Goal: Transaction & Acquisition: Subscribe to service/newsletter

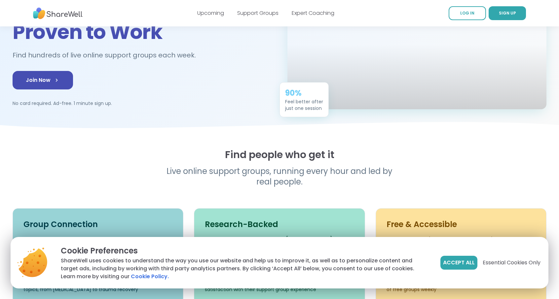
scroll to position [89, 0]
click at [457, 264] on span "Accept All" at bounding box center [459, 263] width 32 height 8
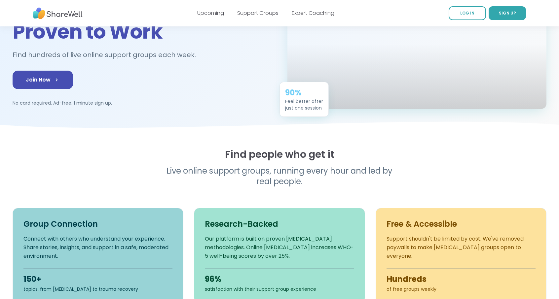
scroll to position [0, 0]
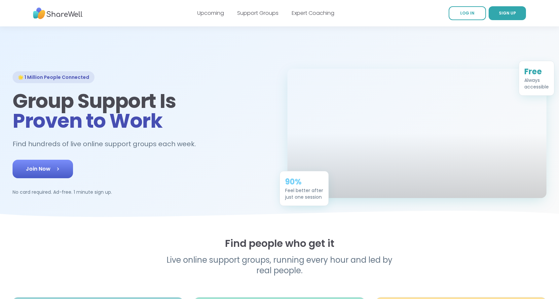
click at [44, 173] on span "Join Now" at bounding box center [43, 169] width 34 height 8
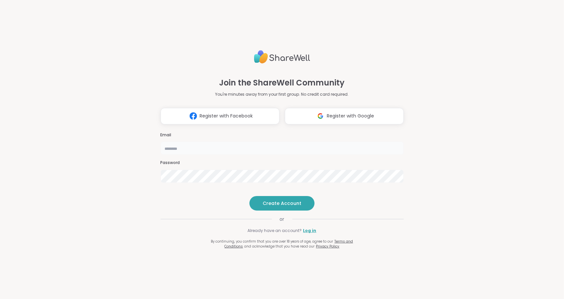
click at [196, 142] on input "email" at bounding box center [282, 148] width 243 height 13
type input "*"
type input "**********"
click at [291, 207] on span "Create Account" at bounding box center [282, 203] width 39 height 7
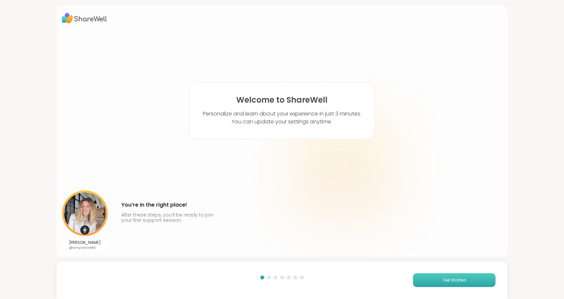
click at [443, 278] on span "Get Started" at bounding box center [454, 281] width 23 height 6
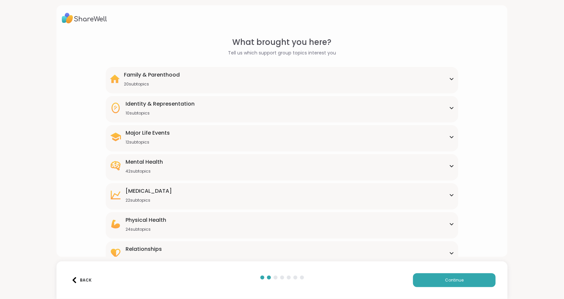
click at [436, 168] on div "Mental Health 42 subtopics" at bounding box center [282, 166] width 345 height 16
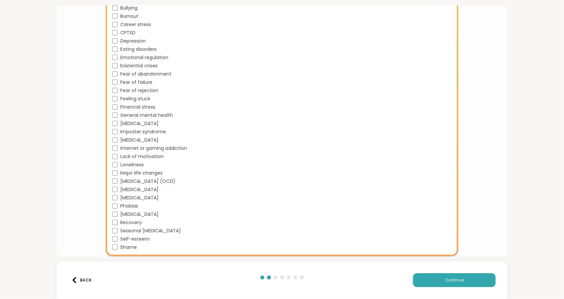
scroll to position [255, 0]
click at [428, 280] on button "Continue" at bounding box center [454, 281] width 83 height 14
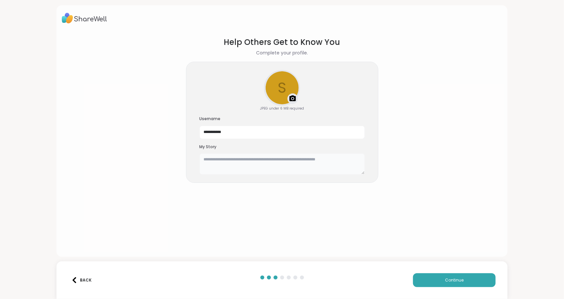
click at [256, 165] on textarea at bounding box center [282, 164] width 165 height 21
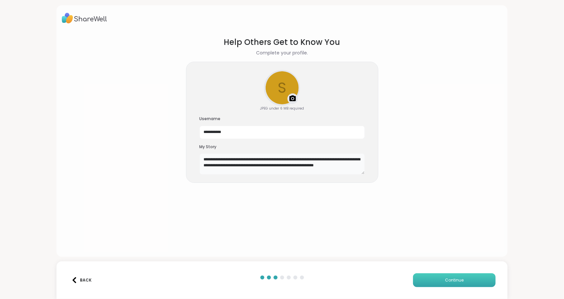
type textarea "**********"
click at [452, 281] on span "Continue" at bounding box center [454, 281] width 19 height 6
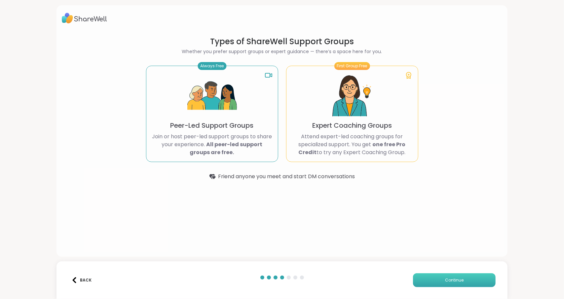
click at [462, 279] on button "Continue" at bounding box center [454, 281] width 83 height 14
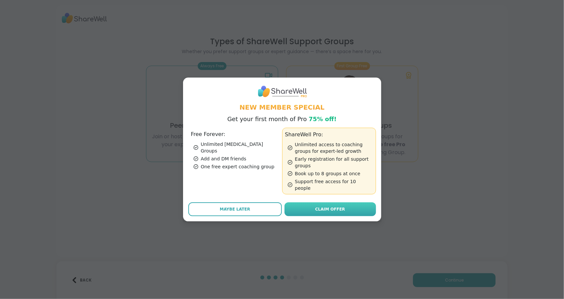
click at [331, 208] on span "Claim Offer" at bounding box center [330, 210] width 30 height 6
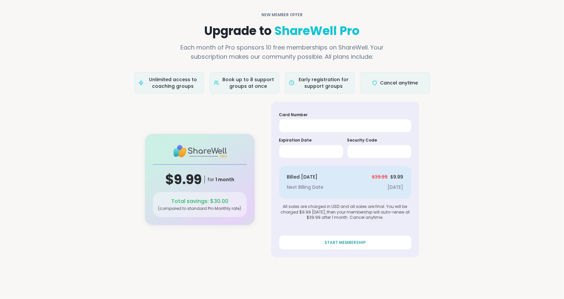
click at [175, 93] on div "Unlimited access to coaching groups" at bounding box center [169, 83] width 70 height 22
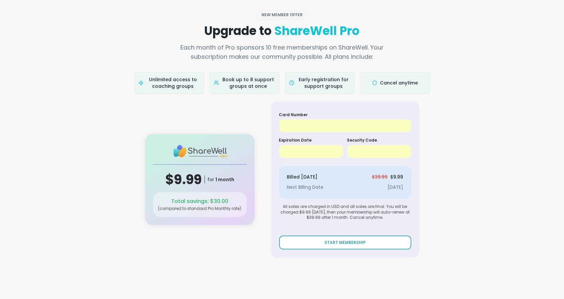
click at [330, 244] on span "START MEMBERSHIP" at bounding box center [345, 243] width 41 height 6
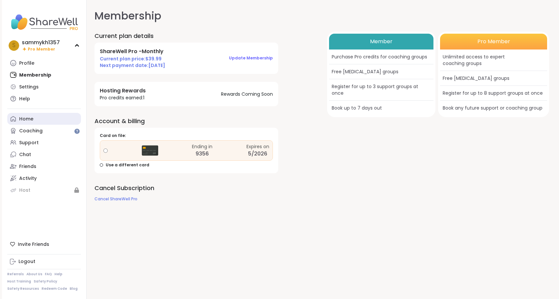
click at [28, 121] on div "Home" at bounding box center [26, 119] width 14 height 7
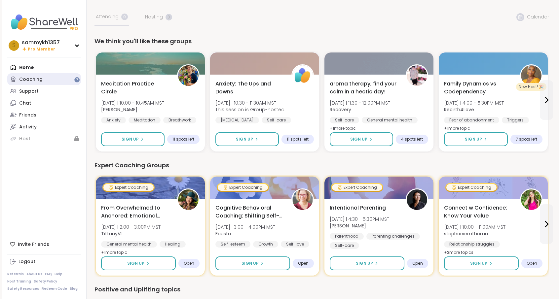
click at [37, 78] on div "Coaching" at bounding box center [30, 79] width 23 height 7
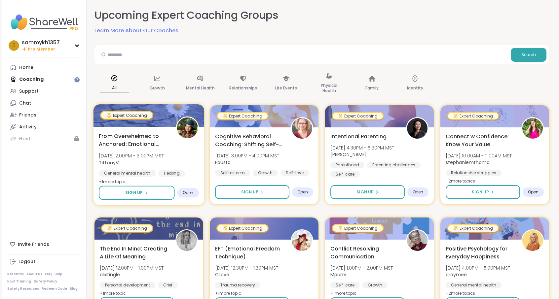
scroll to position [0, 0]
click at [201, 85] on p "Mental Health" at bounding box center [200, 88] width 29 height 8
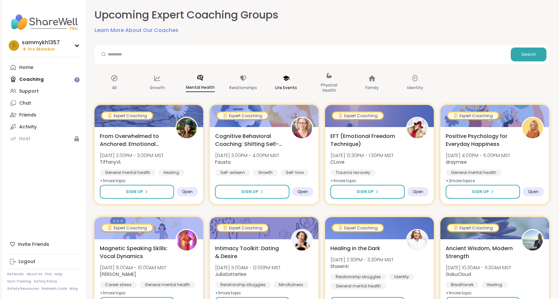
click at [288, 88] on p "Life Events" at bounding box center [286, 88] width 22 height 8
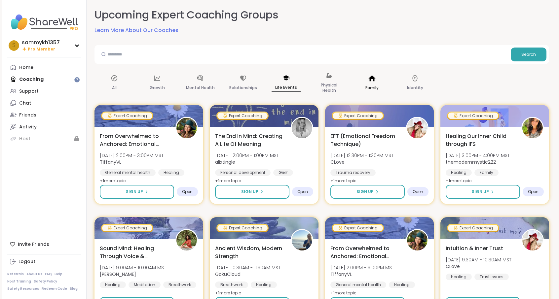
click at [370, 88] on p "Family" at bounding box center [372, 88] width 13 height 8
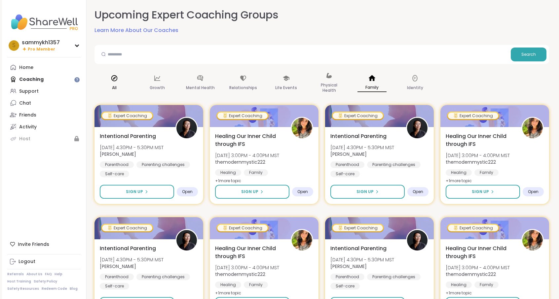
click at [116, 83] on div "All" at bounding box center [115, 83] width 40 height 33
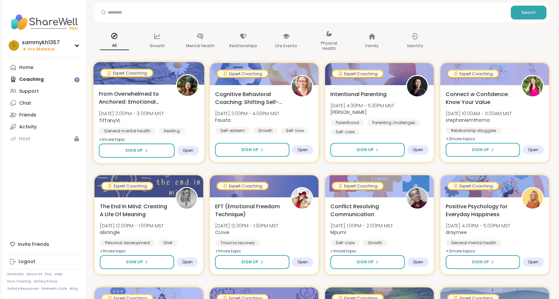
scroll to position [0, 0]
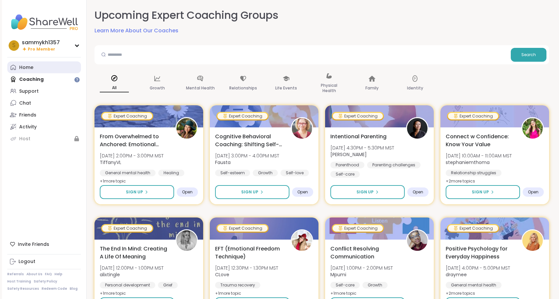
click at [29, 70] on div "Home" at bounding box center [26, 67] width 14 height 7
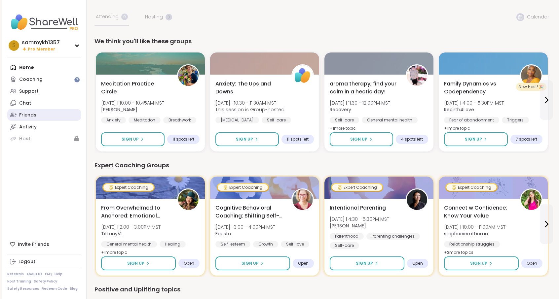
click at [33, 118] on div "Friends" at bounding box center [27, 115] width 17 height 7
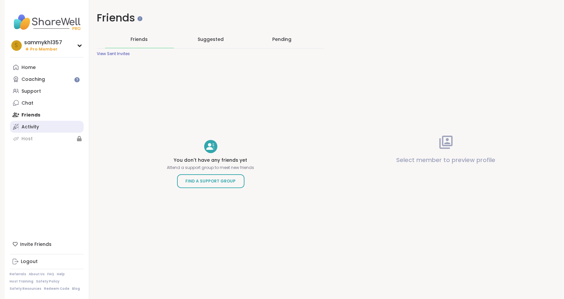
click at [27, 126] on div "Activity" at bounding box center [31, 127] width 18 height 7
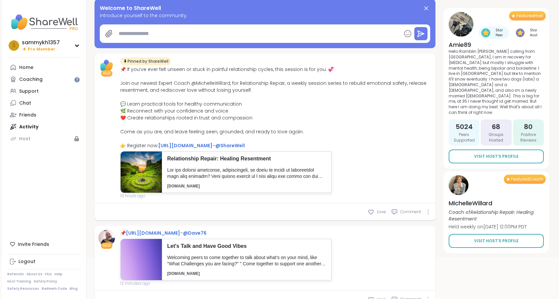
scroll to position [57, 0]
click at [226, 158] on p "Relationship Repair: Healing Resentment" at bounding box center [246, 158] width 159 height 7
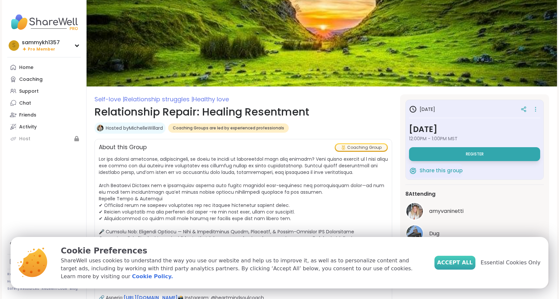
click at [471, 267] on span "Accept All" at bounding box center [455, 263] width 36 height 8
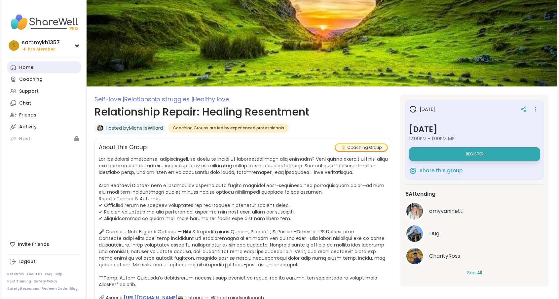
click at [26, 68] on div "Home" at bounding box center [26, 67] width 14 height 7
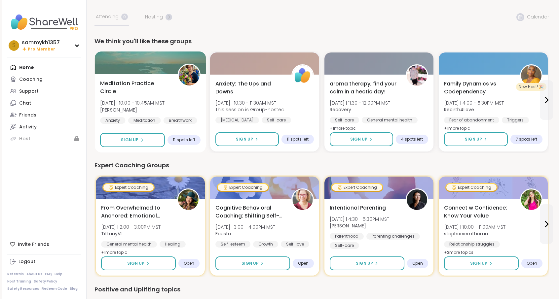
scroll to position [0, 0]
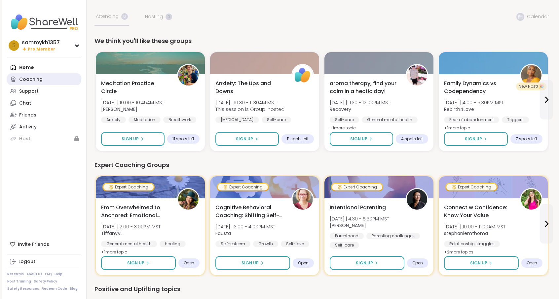
click at [25, 80] on div "Coaching" at bounding box center [30, 79] width 23 height 7
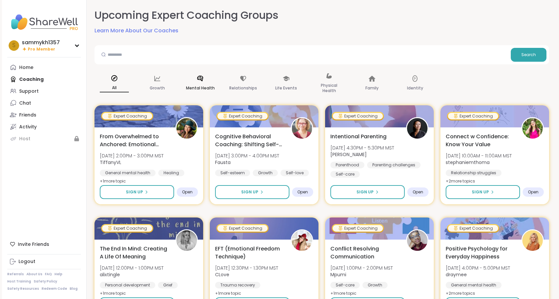
click at [201, 84] on p "Mental Health" at bounding box center [200, 88] width 29 height 8
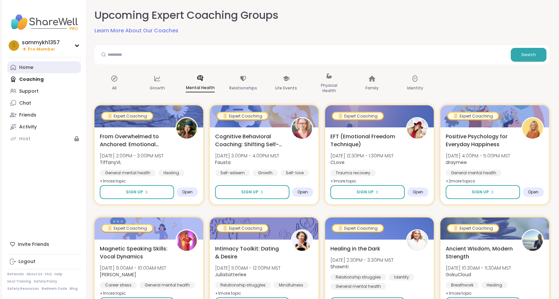
click at [30, 67] on div "Home" at bounding box center [26, 67] width 14 height 7
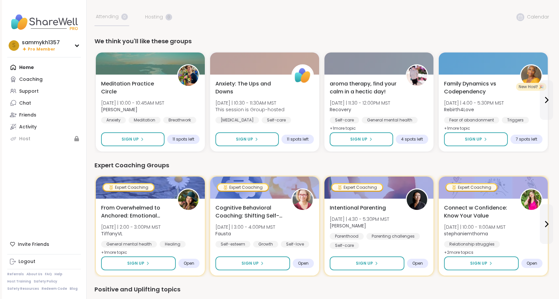
click at [45, 24] on img at bounding box center [44, 22] width 74 height 23
click at [28, 103] on div "Chat" at bounding box center [25, 103] width 12 height 7
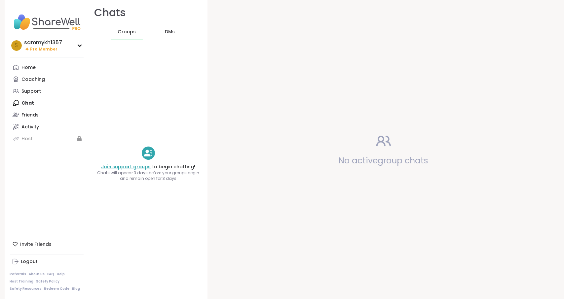
click at [135, 168] on link "Join support groups" at bounding box center [126, 167] width 50 height 7
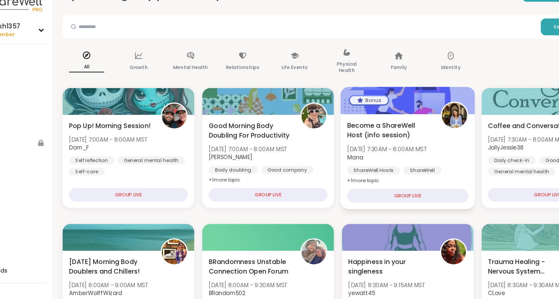
click at [378, 182] on div "GROUP LIVE" at bounding box center [380, 183] width 100 height 12
click at [358, 125] on span "Become a ShareWell Host (info session)" at bounding box center [365, 128] width 70 height 16
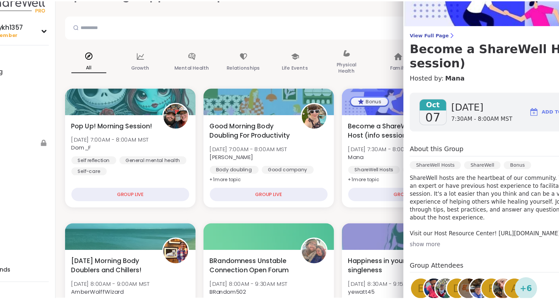
scroll to position [12, 0]
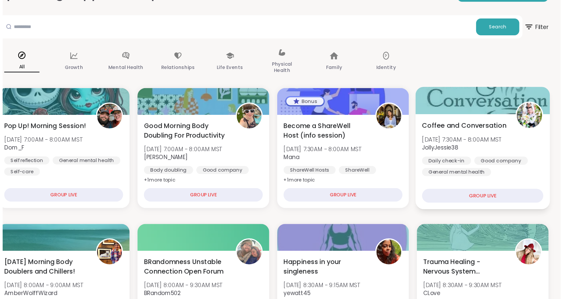
scroll to position [0, 0]
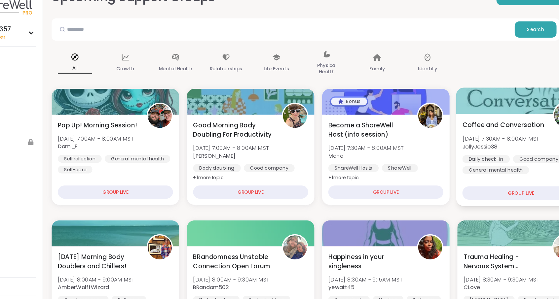
click at [474, 136] on span "Tue, Oct 07 | 7:30AM - 8:00AM MST" at bounding box center [477, 136] width 65 height 7
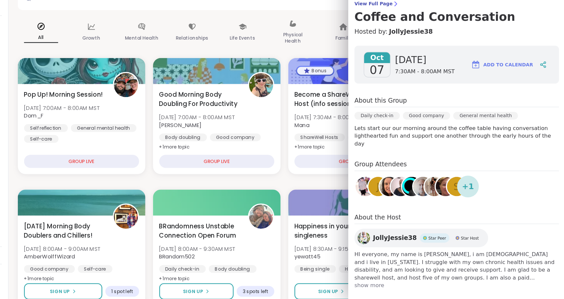
click at [398, 284] on span "show more" at bounding box center [471, 287] width 175 height 7
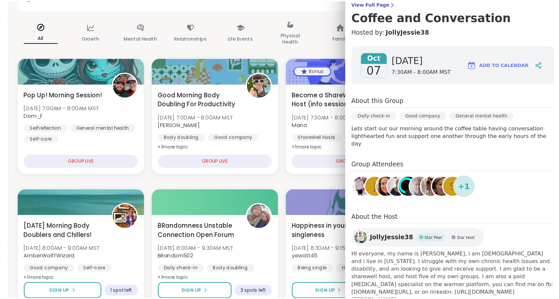
scroll to position [27, 0]
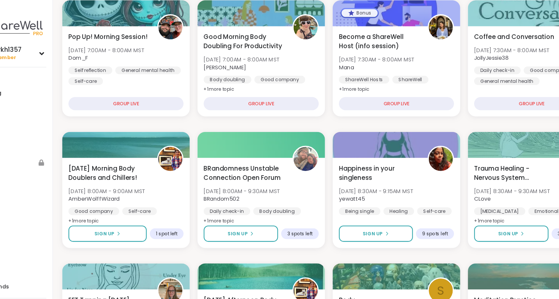
scroll to position [63, 0]
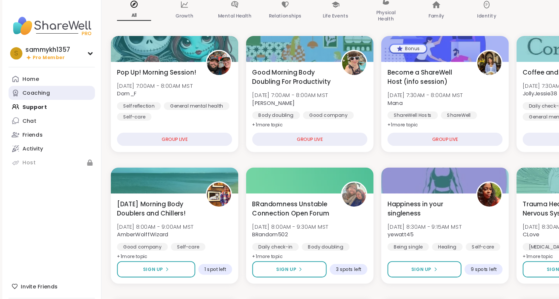
click at [30, 79] on div "Coaching" at bounding box center [30, 79] width 23 height 7
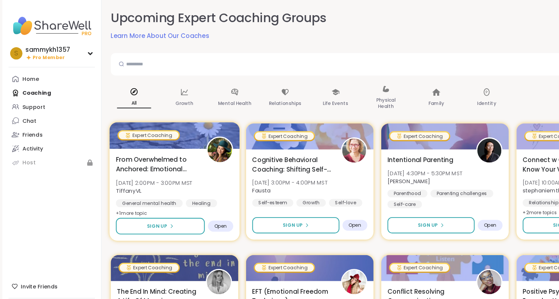
click at [142, 136] on span "From Overwhelmed to Anchored: Emotional Regulation" at bounding box center [134, 140] width 70 height 16
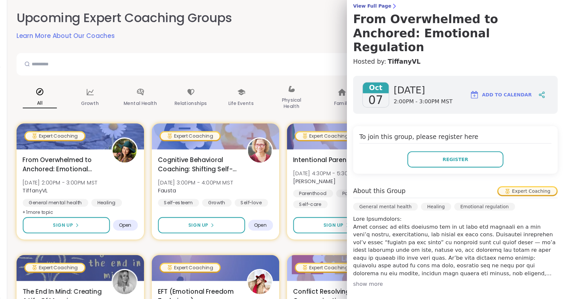
scroll to position [126, 0]
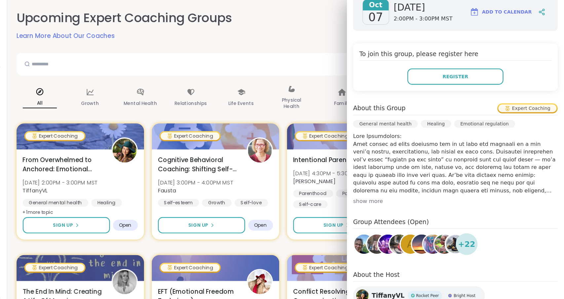
click at [398, 169] on div "show more" at bounding box center [471, 172] width 175 height 7
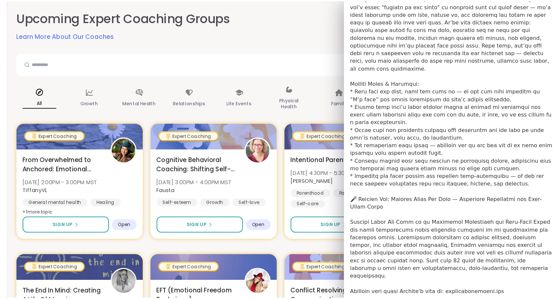
scroll to position [263, 0]
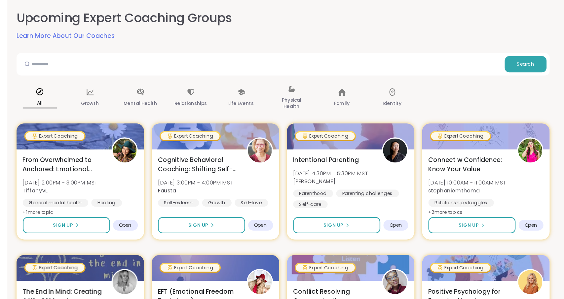
click at [356, 18] on div "Upcoming Expert Coaching Groups Learn More About Our Coaches" at bounding box center [324, 21] width 455 height 27
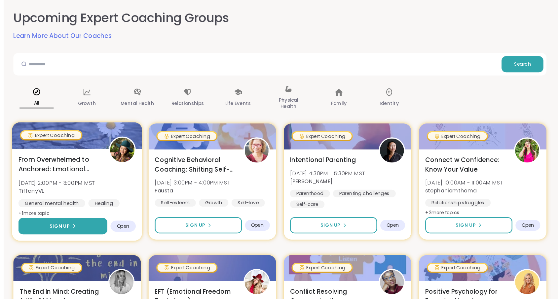
click at [147, 191] on icon at bounding box center [146, 193] width 4 height 4
